Goal: Task Accomplishment & Management: Use online tool/utility

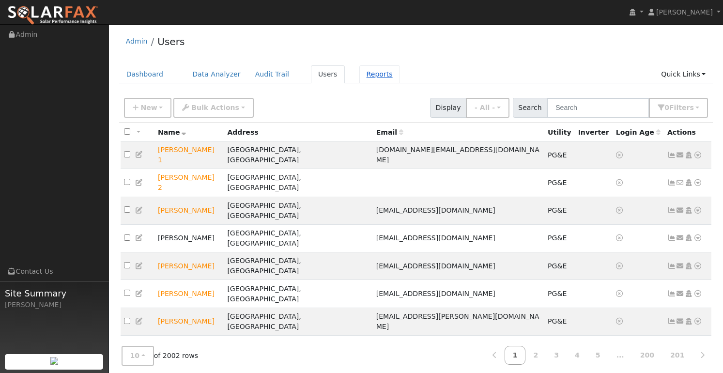
click at [367, 76] on link "Reports" at bounding box center [379, 74] width 41 height 18
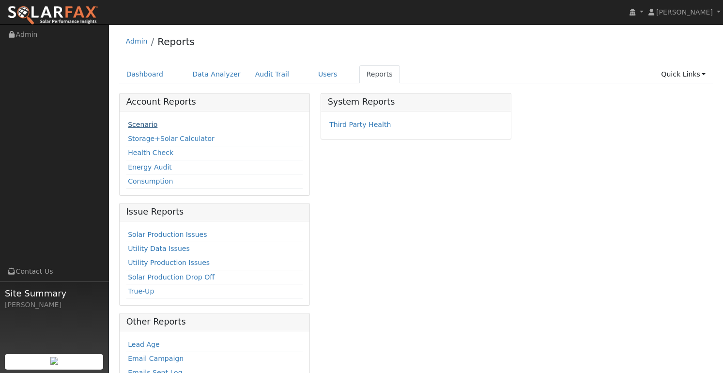
click at [137, 124] on link "Scenario" at bounding box center [143, 125] width 30 height 8
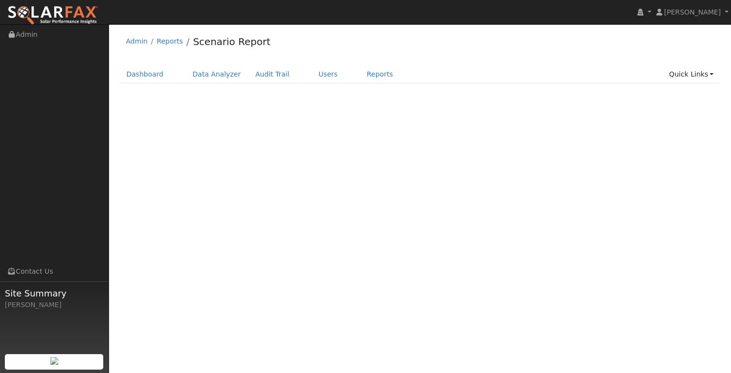
click at [147, 124] on div "User Profile First name Last name Email Email Notifications No Emails No Emails…" at bounding box center [420, 198] width 622 height 349
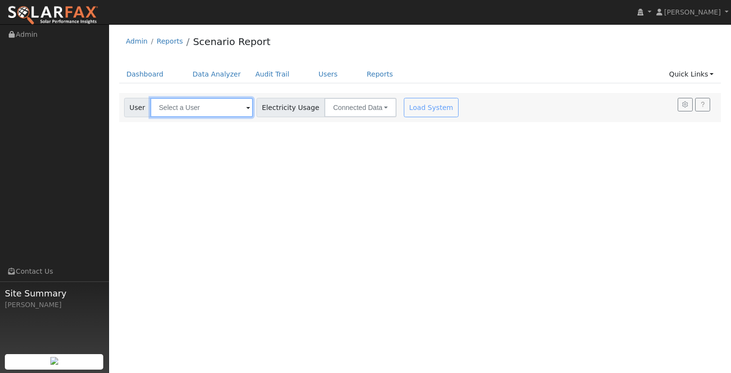
click at [198, 109] on input "text" at bounding box center [201, 107] width 103 height 19
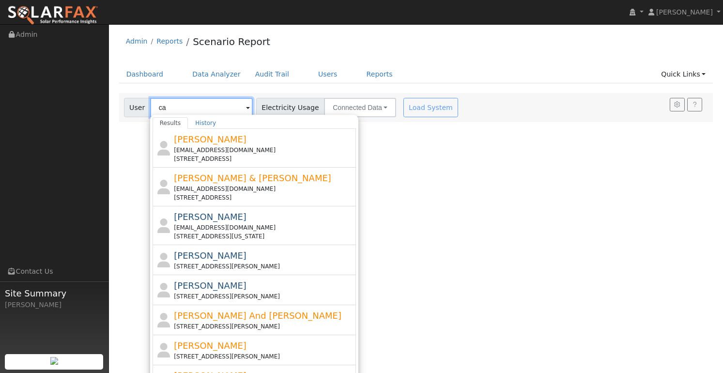
type input "c"
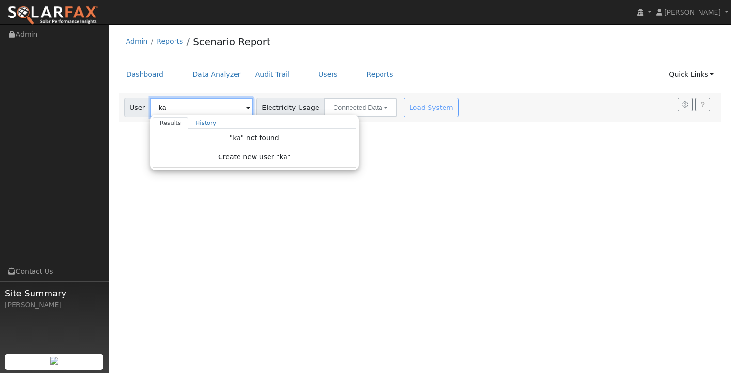
type input "kar"
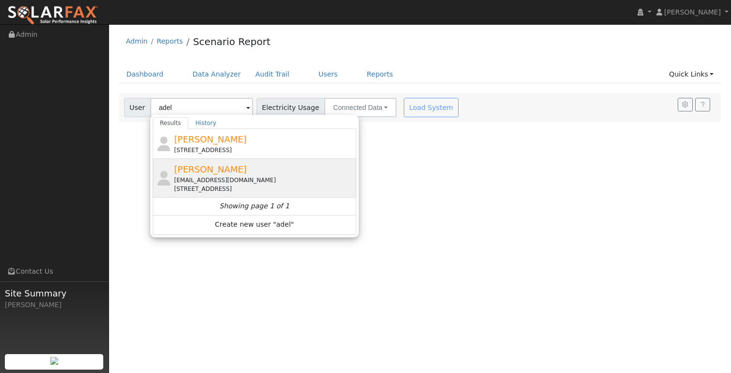
click at [209, 175] on div "Adelyn Colline sacsmarthome@icloud.com 12 Pine Grove Court, Walnut Creek, CA 94…" at bounding box center [264, 178] width 180 height 31
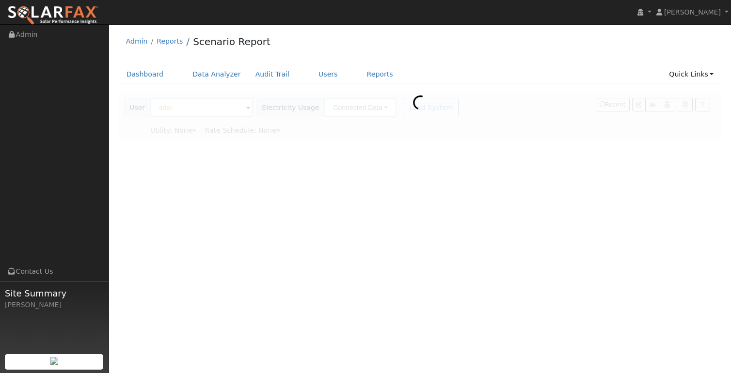
type input "Adelyn Colline"
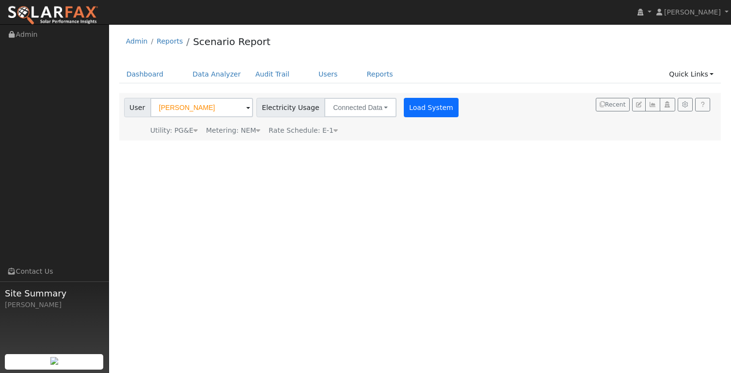
click at [405, 105] on button "Load System" at bounding box center [431, 107] width 55 height 19
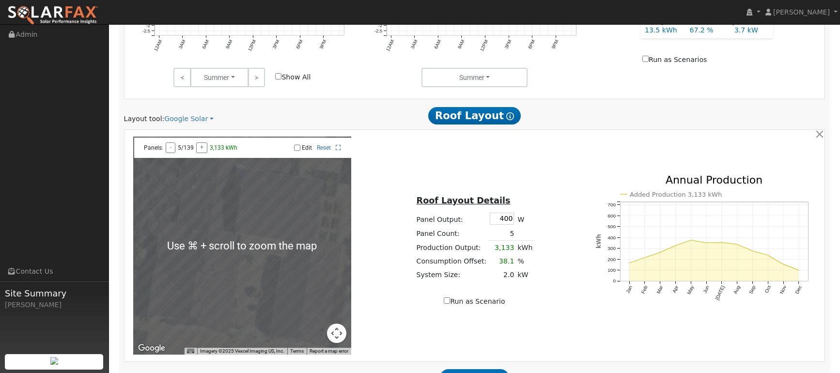
scroll to position [591, 0]
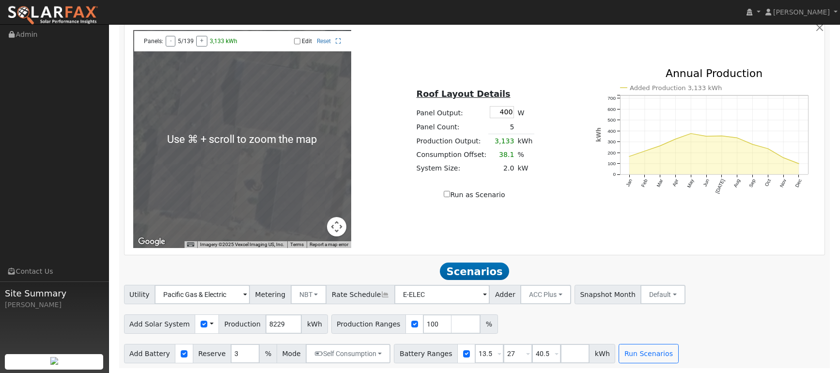
click at [263, 199] on div at bounding box center [242, 139] width 218 height 218
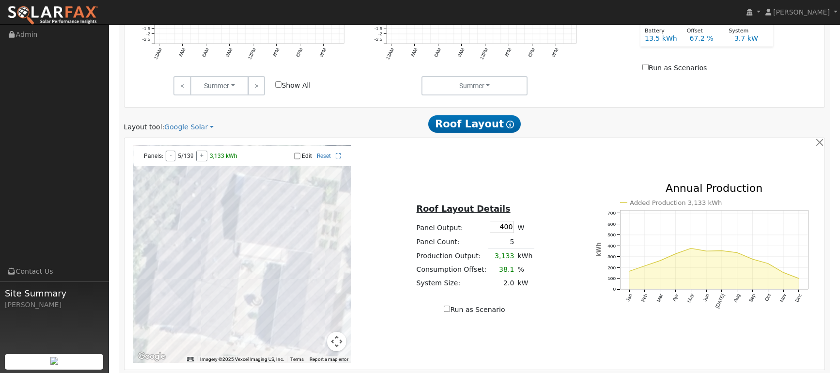
scroll to position [567, 0]
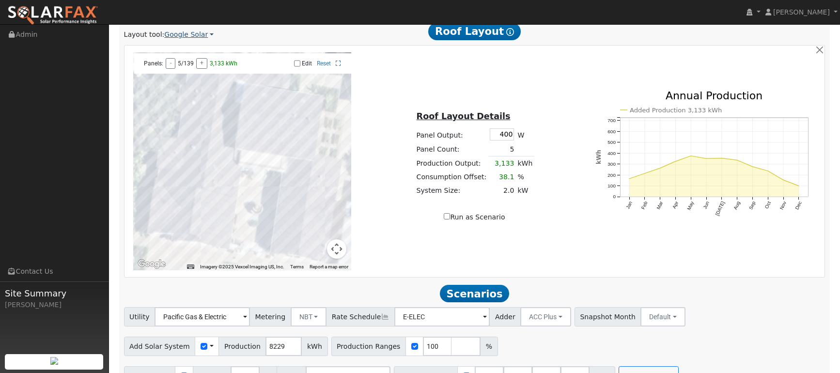
click at [194, 35] on link "Google Solar" at bounding box center [188, 35] width 49 height 10
click at [177, 80] on link "Aurora" at bounding box center [196, 79] width 67 height 14
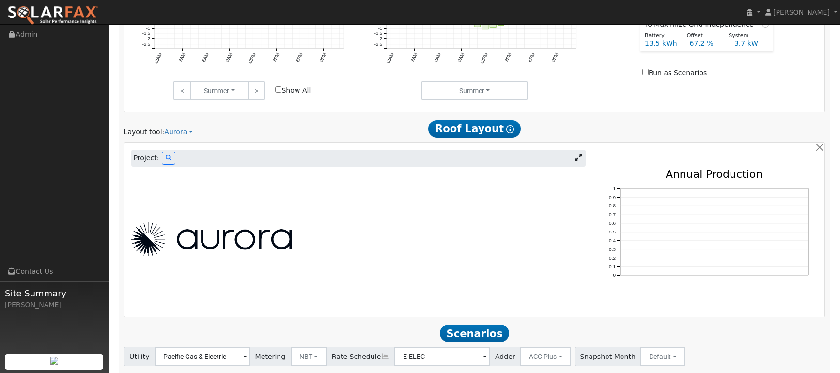
scroll to position [532, 0]
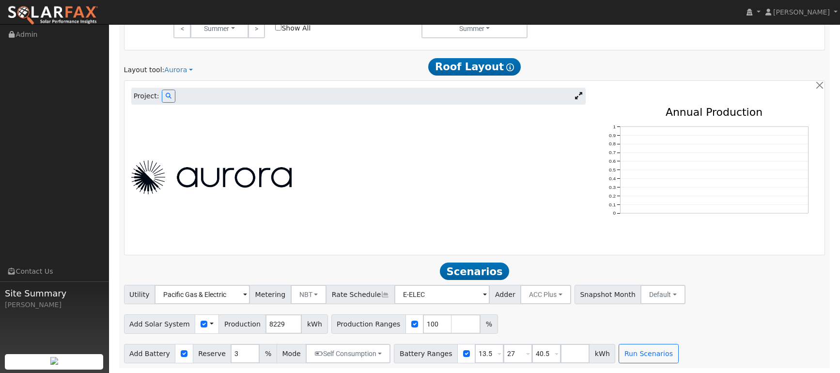
click at [195, 155] on div at bounding box center [358, 177] width 465 height 140
click at [168, 99] on button at bounding box center [169, 96] width 14 height 13
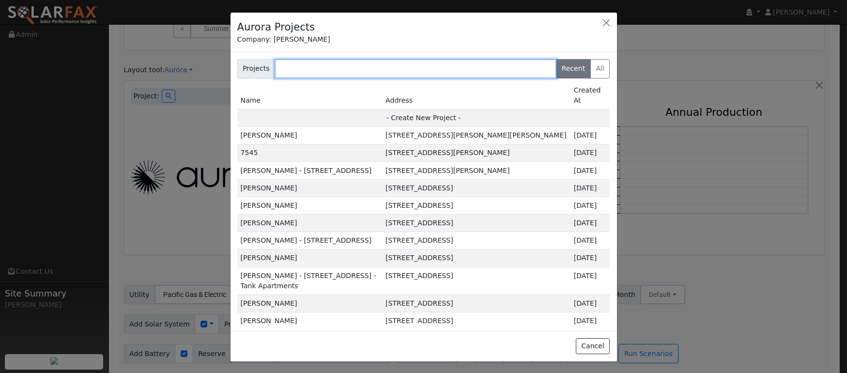
click at [301, 65] on input "text" at bounding box center [416, 68] width 282 height 19
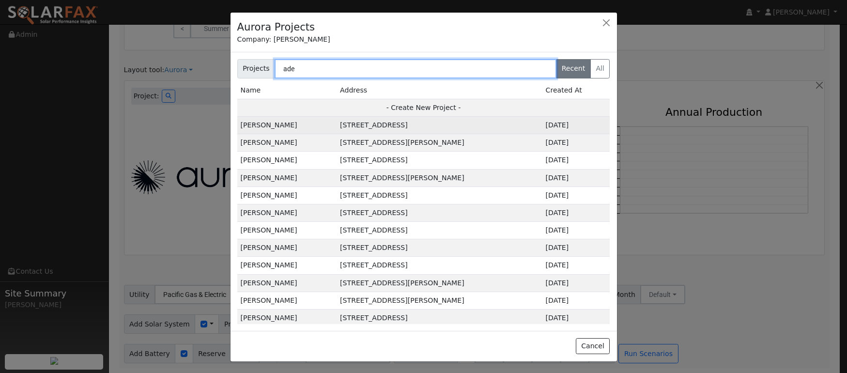
type input "ade"
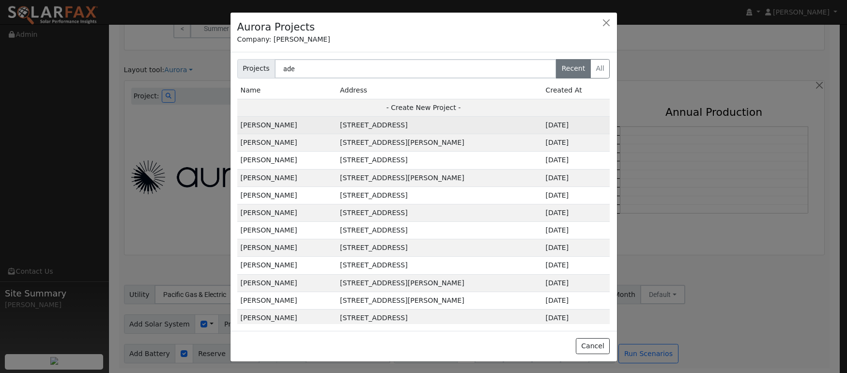
click at [269, 127] on td "[PERSON_NAME]" at bounding box center [287, 125] width 100 height 17
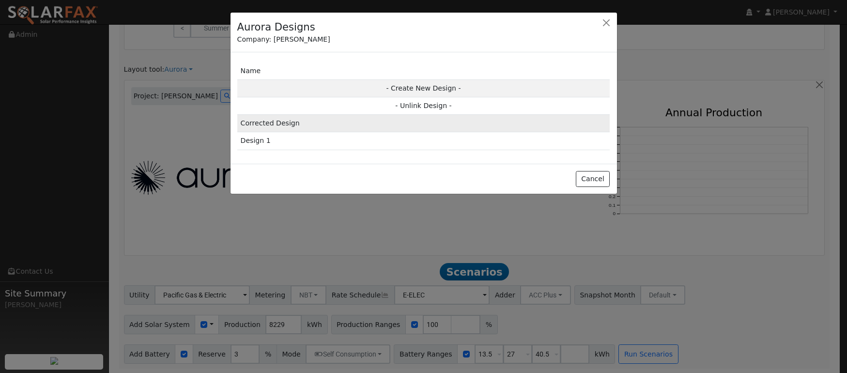
click at [268, 121] on td "Corrected Design" at bounding box center [423, 123] width 373 height 17
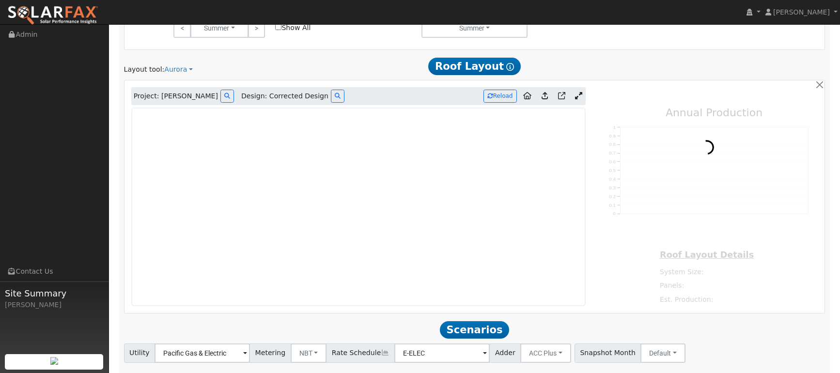
type input "14973"
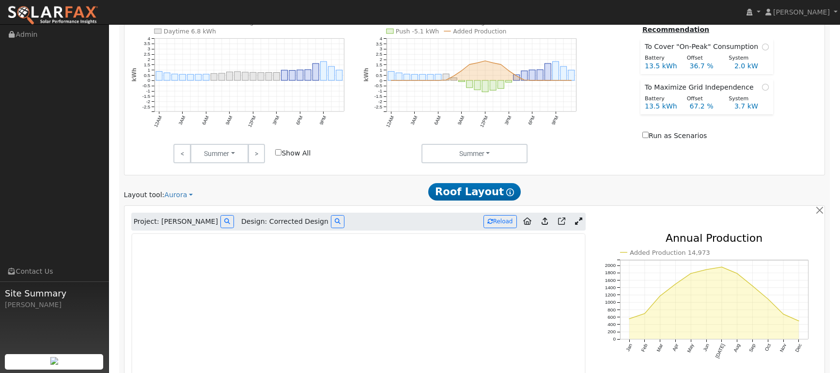
scroll to position [0, 0]
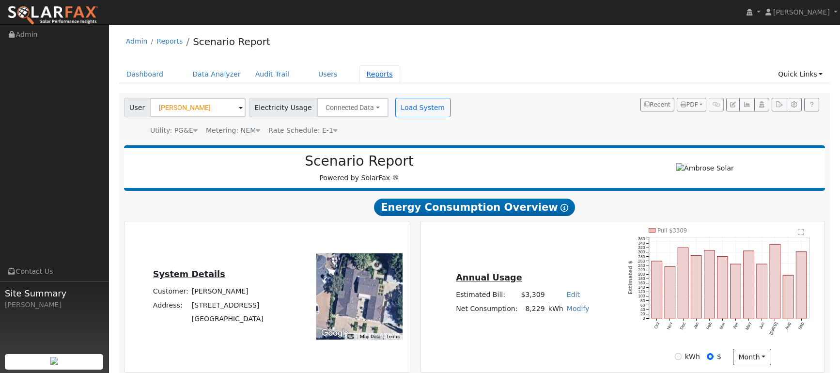
click at [369, 73] on link "Reports" at bounding box center [379, 74] width 41 height 18
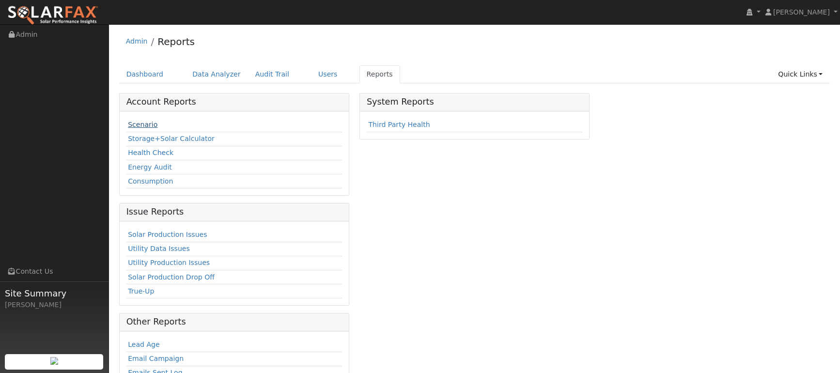
click at [135, 125] on link "Scenario" at bounding box center [143, 125] width 30 height 8
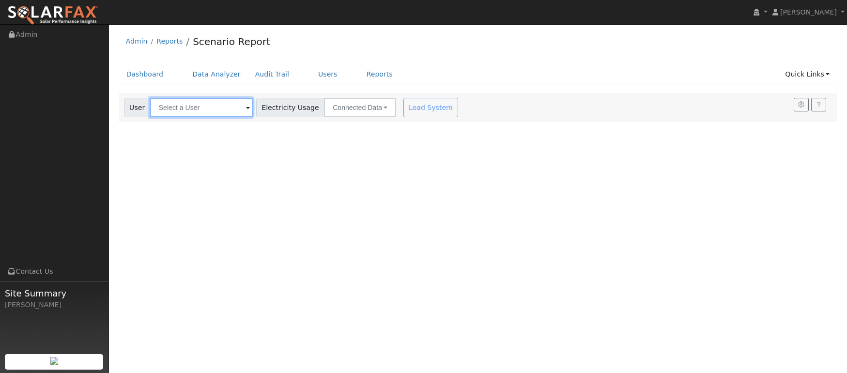
click at [172, 109] on input "text" at bounding box center [201, 107] width 103 height 19
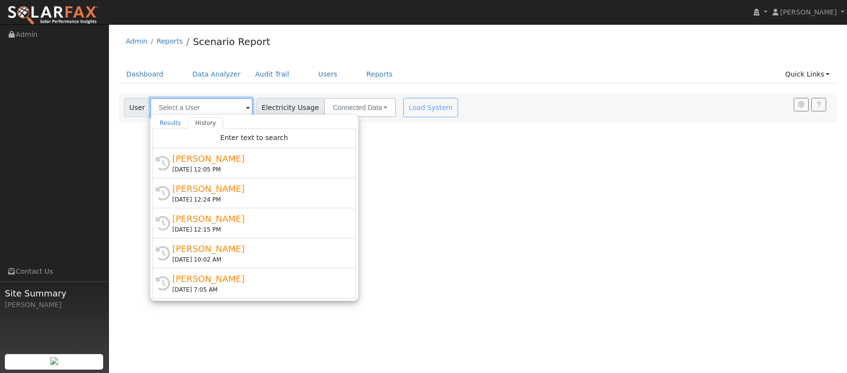
paste input "[PERSON_NAME]"
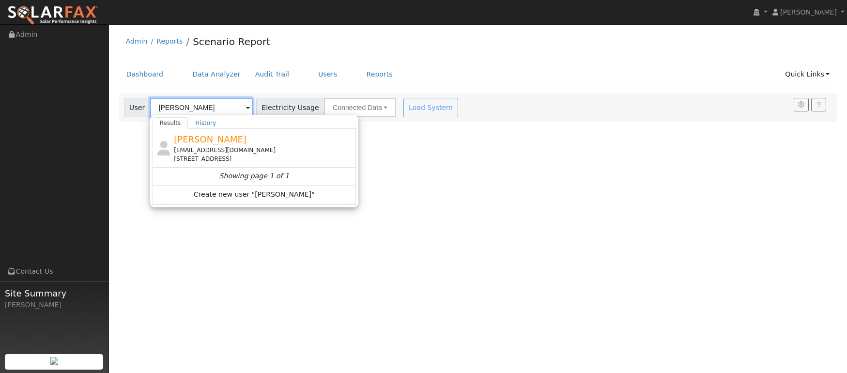
type input "[PERSON_NAME]"
click at [199, 138] on span "[PERSON_NAME]" at bounding box center [210, 139] width 73 height 10
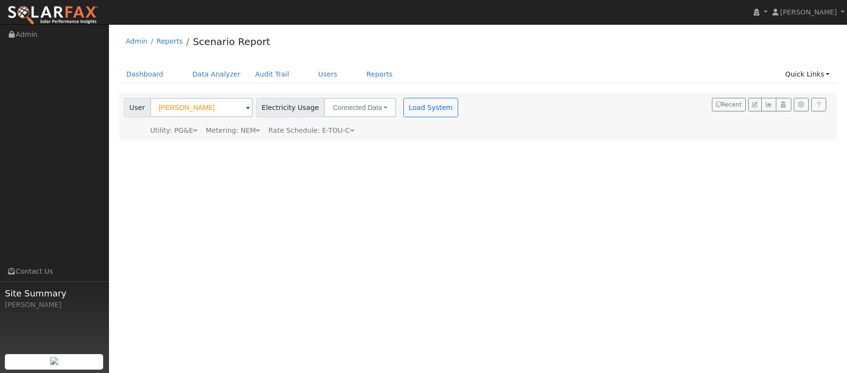
drag, startPoint x: 413, startPoint y: 110, endPoint x: 397, endPoint y: 108, distance: 15.7
click at [413, 109] on button "Load System" at bounding box center [431, 107] width 55 height 19
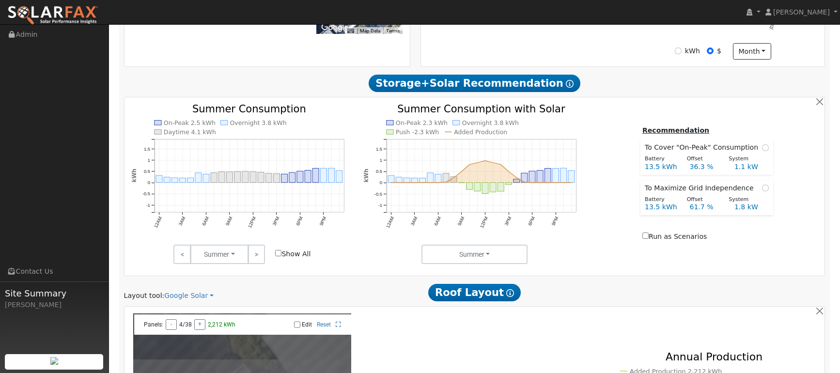
scroll to position [368, 0]
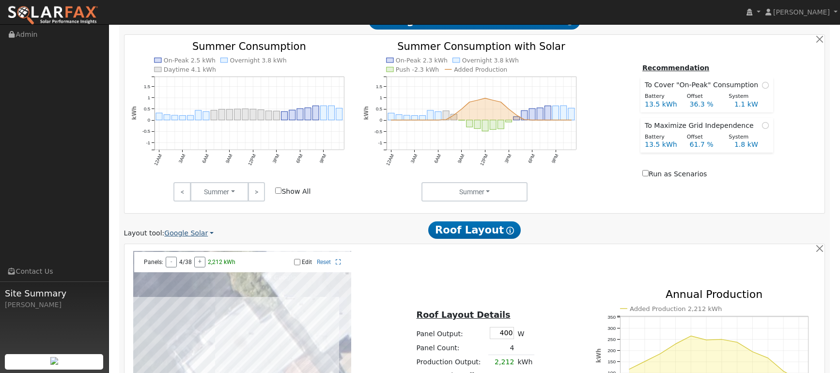
click at [183, 233] on link "Google Solar" at bounding box center [188, 233] width 49 height 10
click at [191, 279] on link "Aurora" at bounding box center [196, 277] width 67 height 14
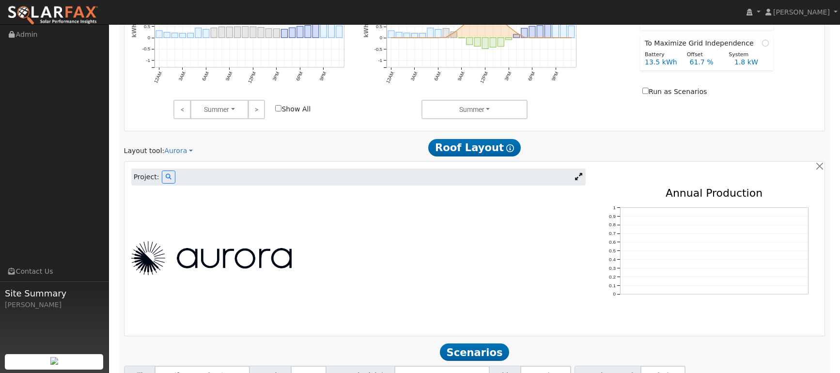
scroll to position [514, 0]
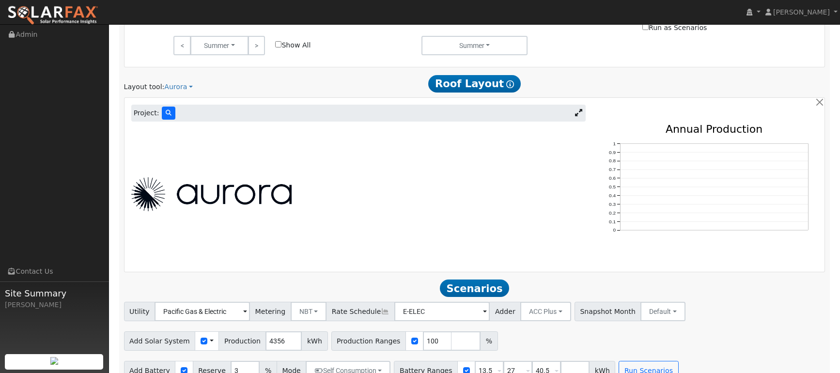
click at [166, 114] on icon at bounding box center [169, 113] width 6 height 6
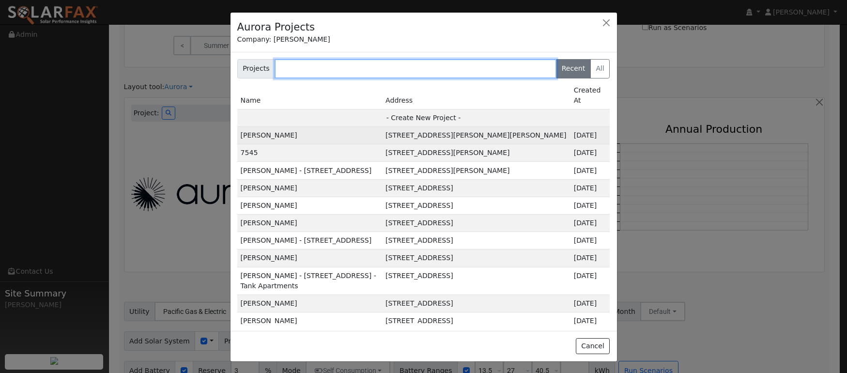
paste input "[PERSON_NAME]"
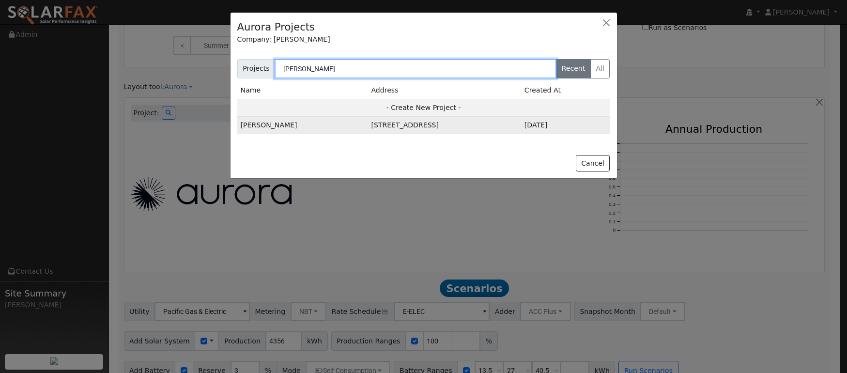
type input "[PERSON_NAME]"
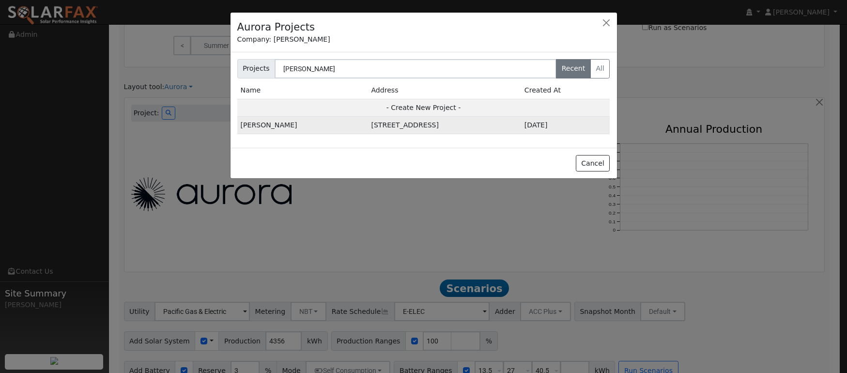
click at [270, 124] on td "[PERSON_NAME]" at bounding box center [302, 125] width 131 height 17
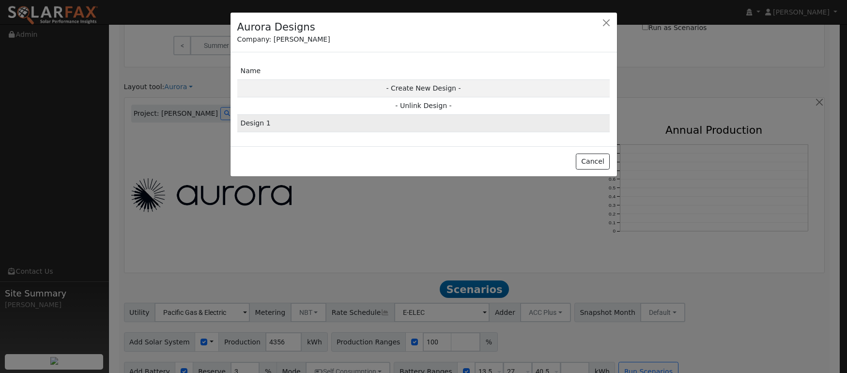
click at [255, 123] on td "Design 1" at bounding box center [423, 123] width 373 height 17
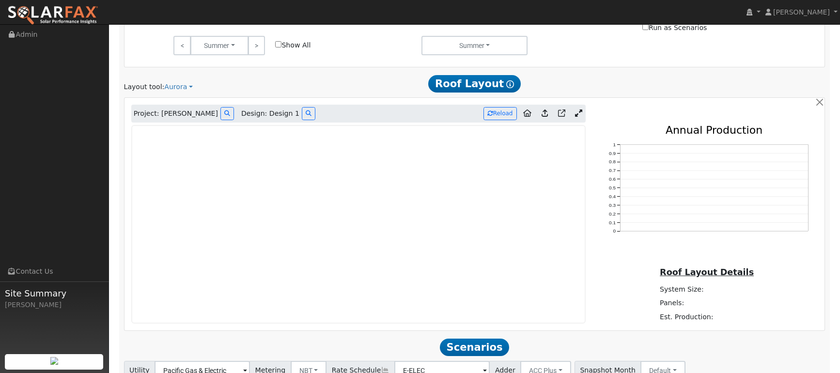
type input "0"
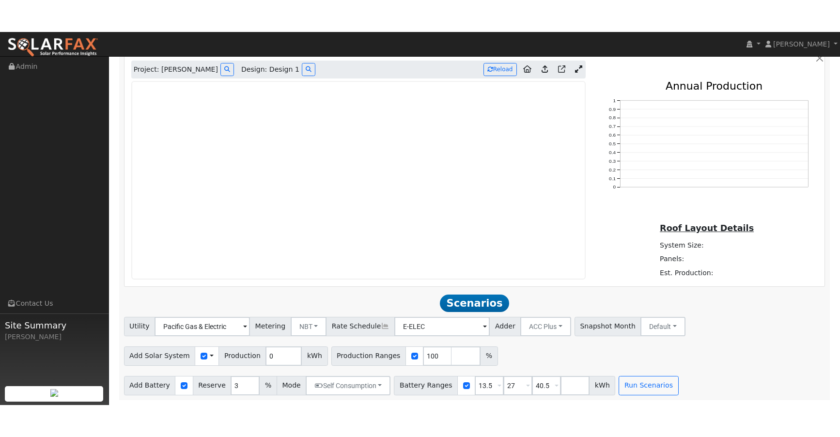
scroll to position [578, 0]
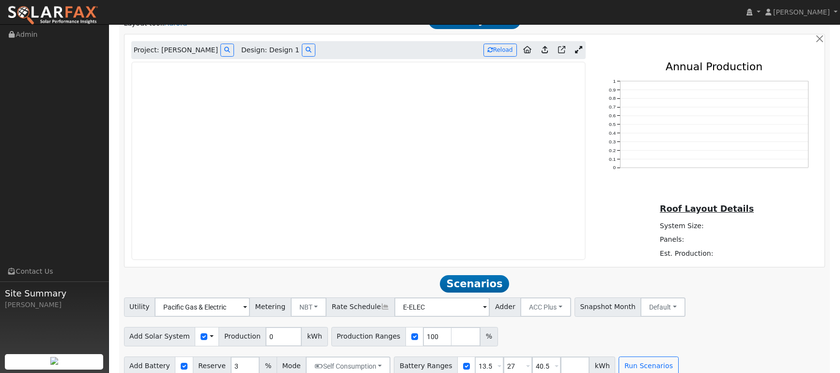
click at [577, 52] on icon at bounding box center [578, 49] width 7 height 7
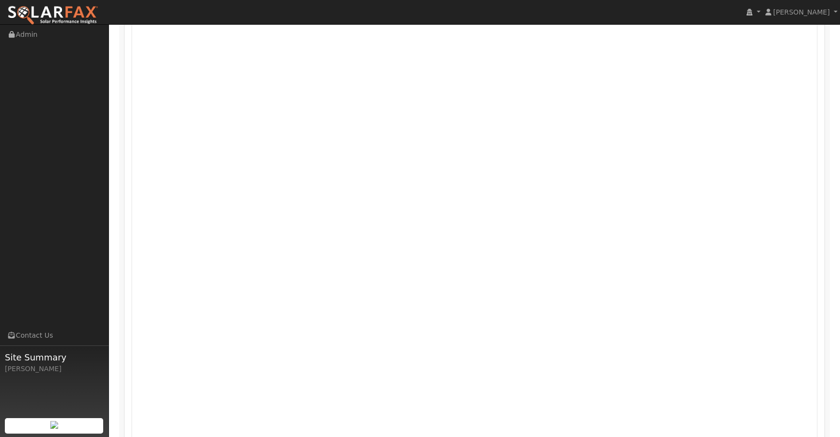
scroll to position [627, 0]
